Goal: Transaction & Acquisition: Obtain resource

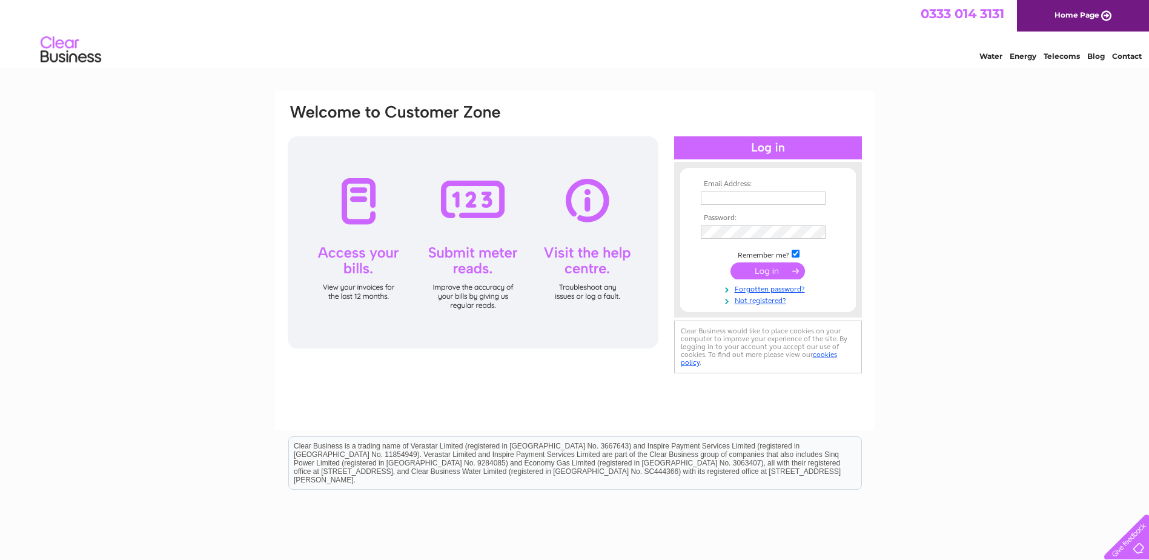
type input "charles@rtkeedwellgroup.co.uk"
click at [767, 270] on input "submit" at bounding box center [768, 270] width 75 height 17
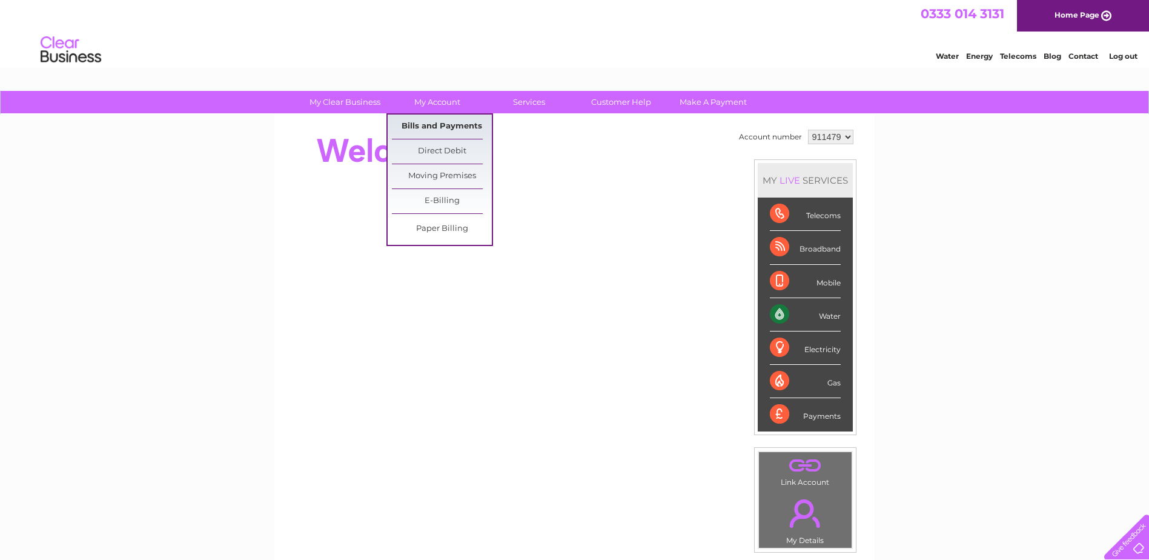
click at [445, 124] on link "Bills and Payments" at bounding box center [442, 127] width 100 height 24
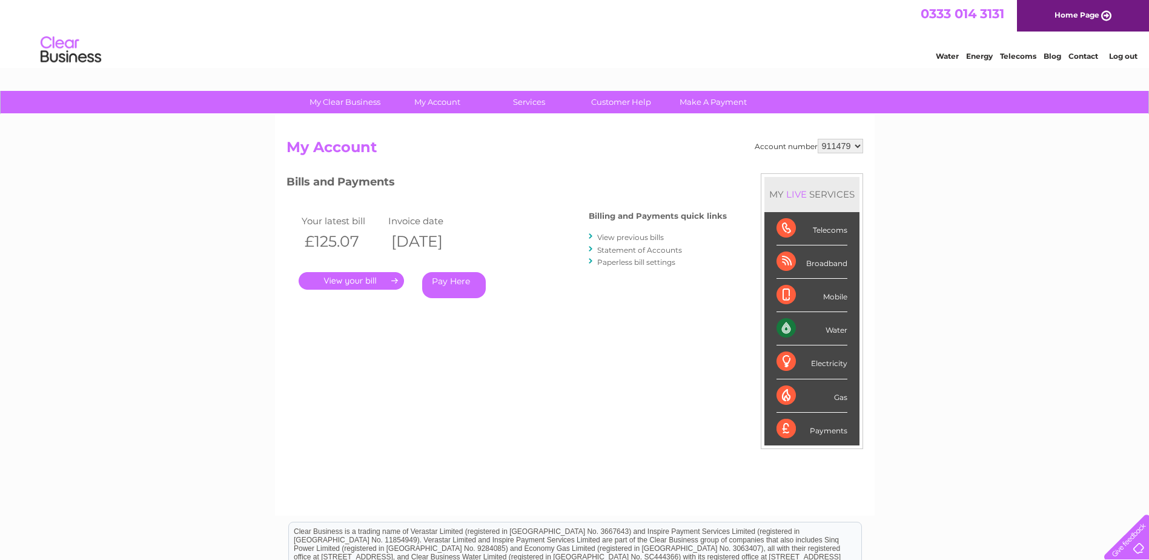
click at [355, 281] on link "." at bounding box center [351, 281] width 105 height 18
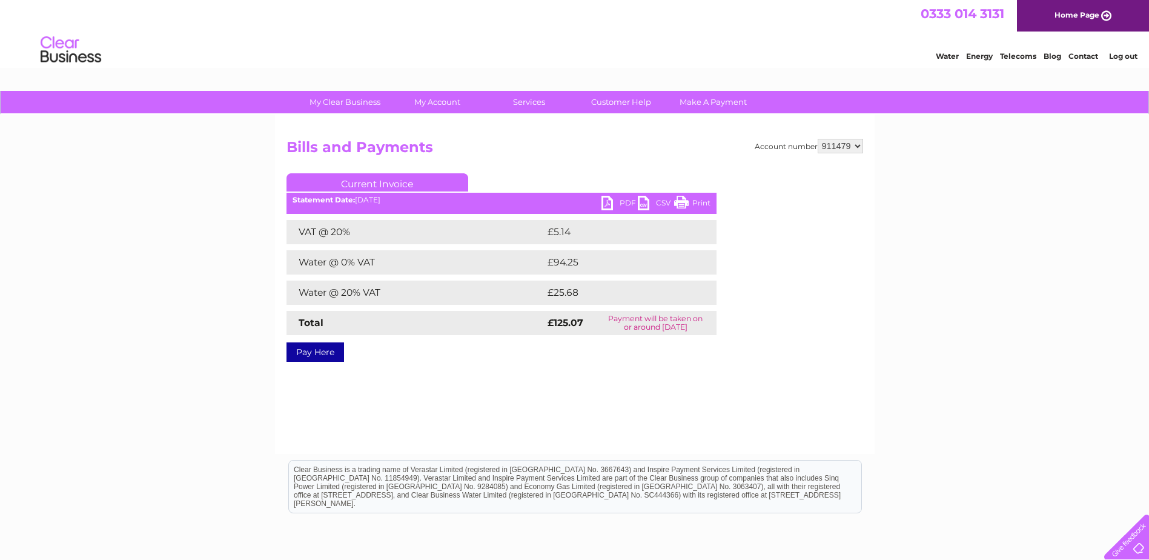
click at [614, 199] on link "PDF" at bounding box center [620, 205] width 36 height 18
